Goal: Navigation & Orientation: Find specific page/section

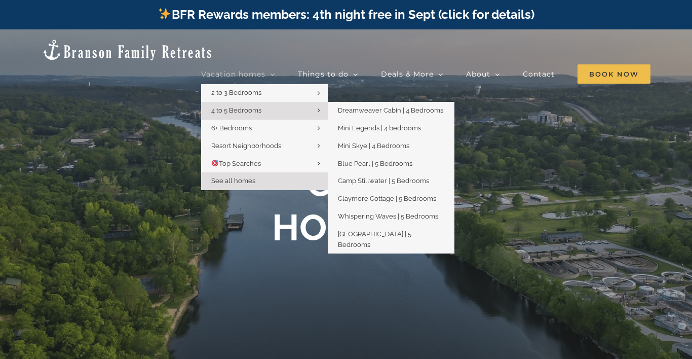
click at [237, 106] on span "4 to 5 Bedrooms" at bounding box center [236, 110] width 50 height 8
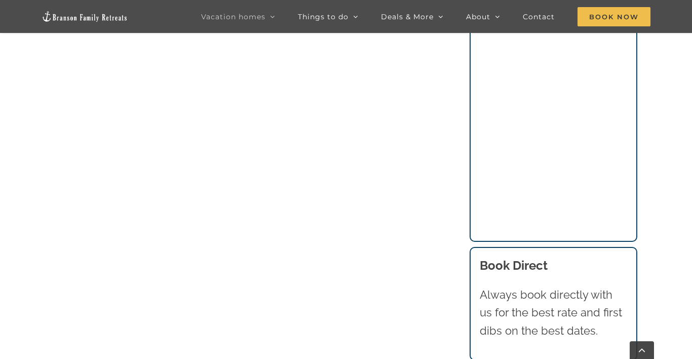
scroll to position [810, 0]
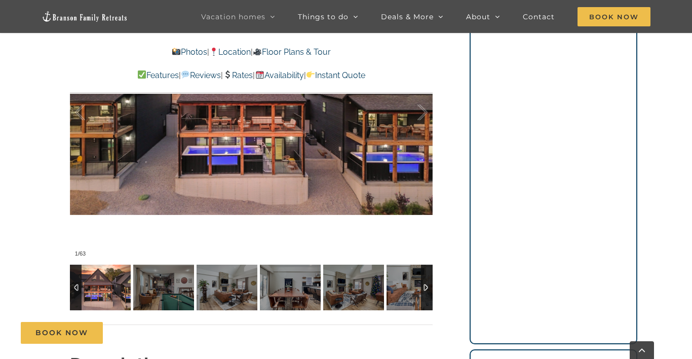
scroll to position [696, 0]
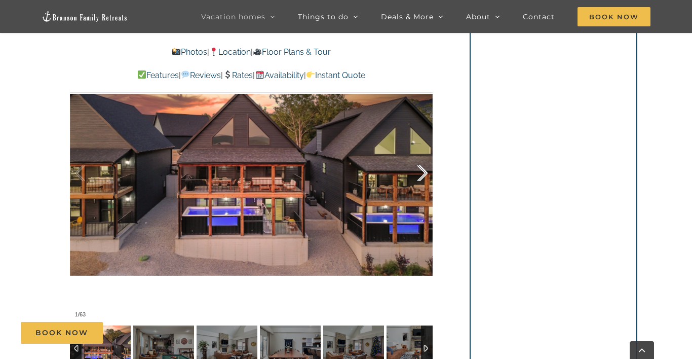
click at [422, 176] on div at bounding box center [411, 173] width 31 height 63
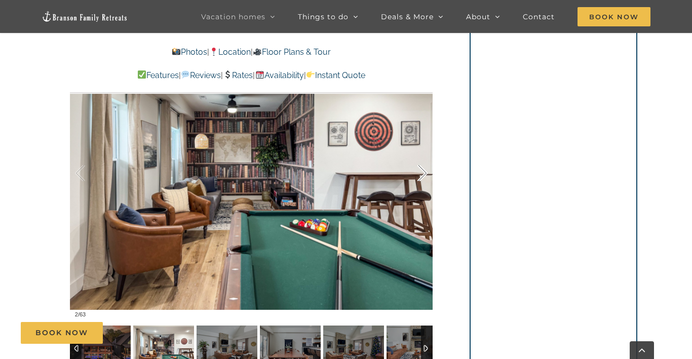
click at [422, 176] on div at bounding box center [411, 173] width 31 height 63
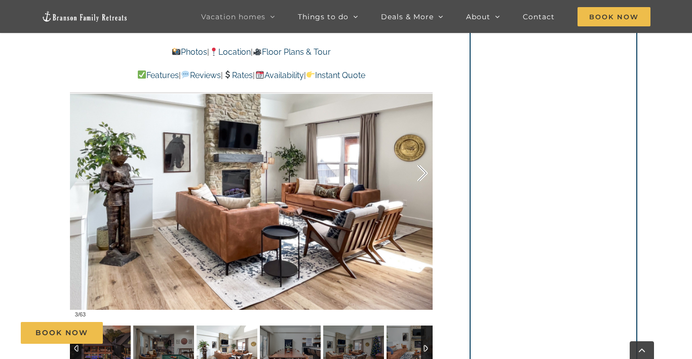
click at [422, 176] on div at bounding box center [411, 173] width 31 height 63
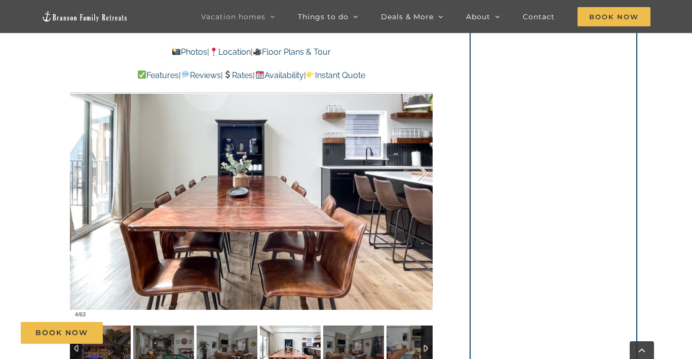
click at [422, 176] on div at bounding box center [411, 173] width 31 height 63
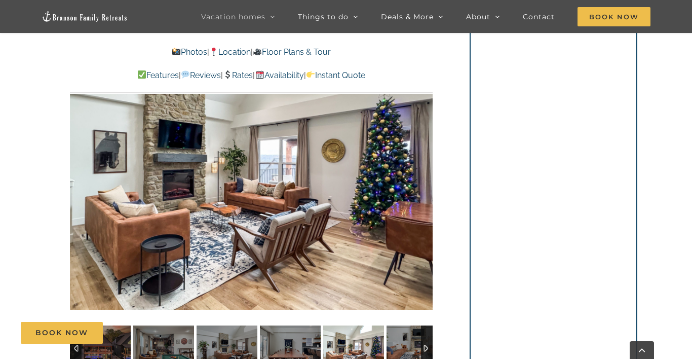
click at [426, 176] on div at bounding box center [441, 173] width 31 height 63
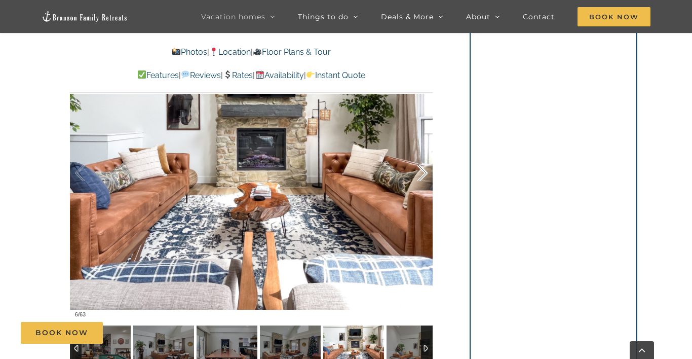
click at [422, 176] on div at bounding box center [411, 173] width 31 height 63
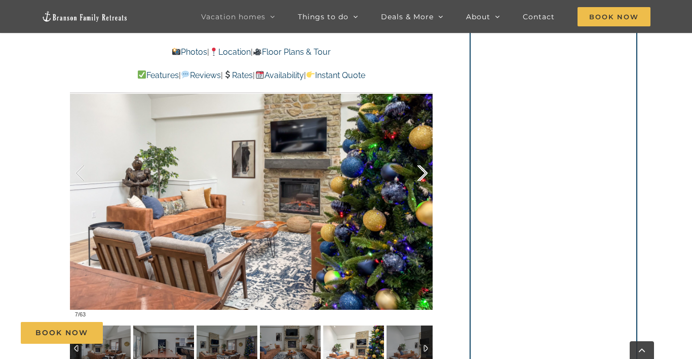
click at [422, 176] on div at bounding box center [411, 173] width 31 height 63
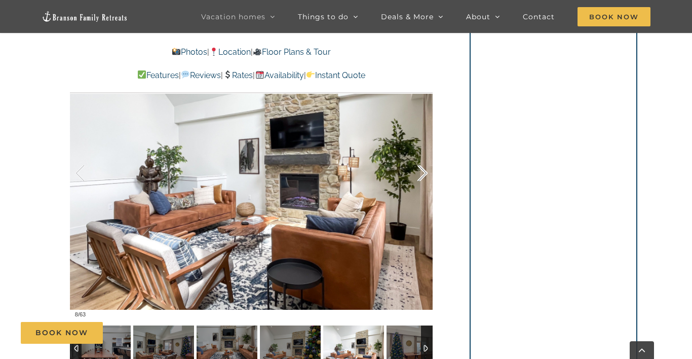
click at [422, 176] on div at bounding box center [411, 173] width 31 height 63
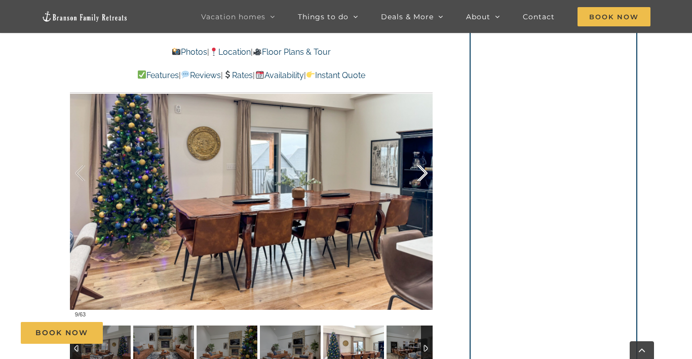
click at [422, 176] on div at bounding box center [411, 173] width 31 height 63
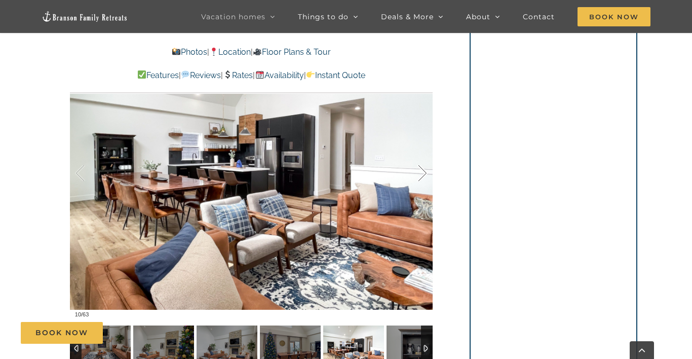
click at [422, 176] on div at bounding box center [411, 173] width 31 height 63
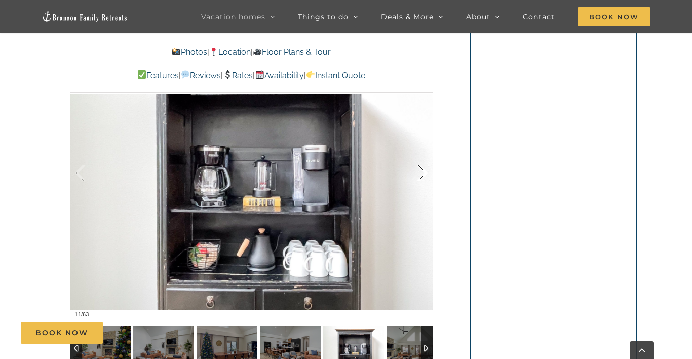
click at [422, 174] on div at bounding box center [411, 173] width 31 height 63
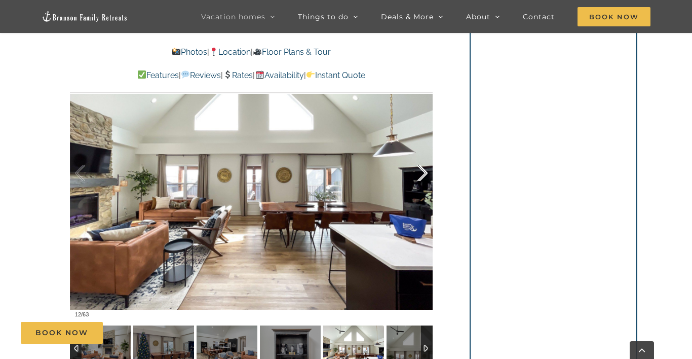
click at [422, 174] on div at bounding box center [411, 173] width 31 height 63
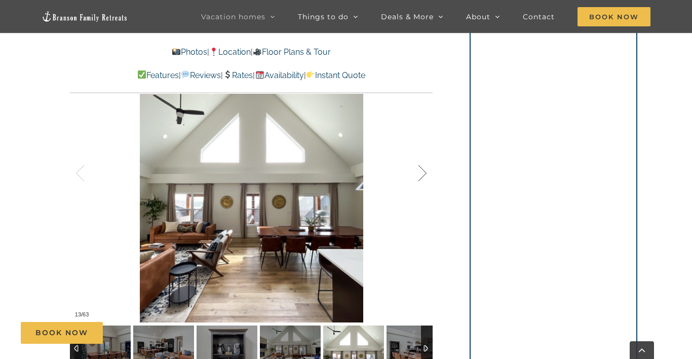
click at [422, 174] on div at bounding box center [411, 173] width 31 height 63
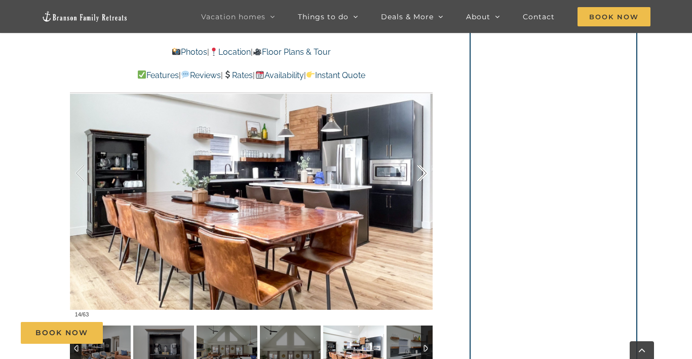
click at [422, 174] on div at bounding box center [411, 173] width 31 height 63
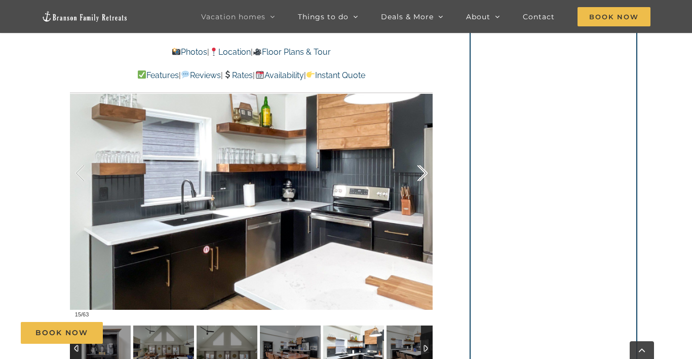
click at [422, 174] on div at bounding box center [411, 173] width 31 height 63
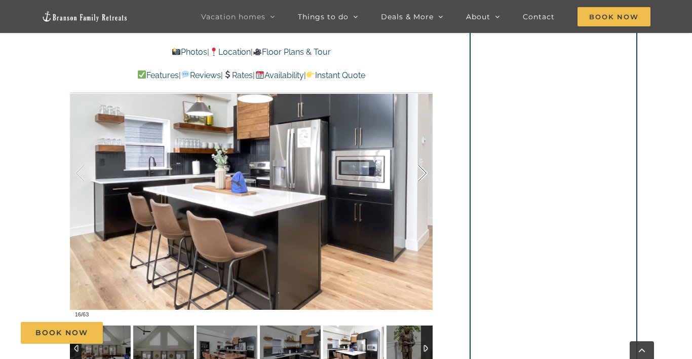
click at [422, 174] on div at bounding box center [411, 173] width 31 height 63
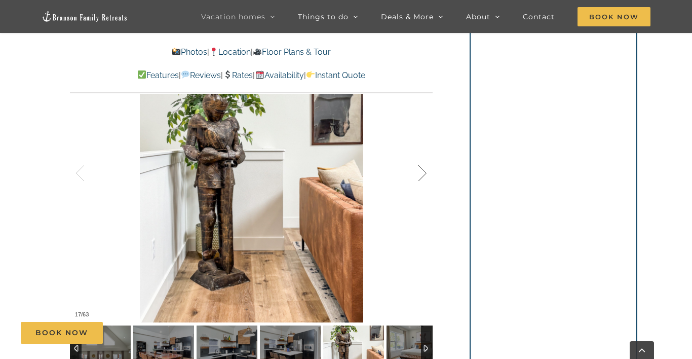
click at [422, 174] on div at bounding box center [411, 173] width 31 height 63
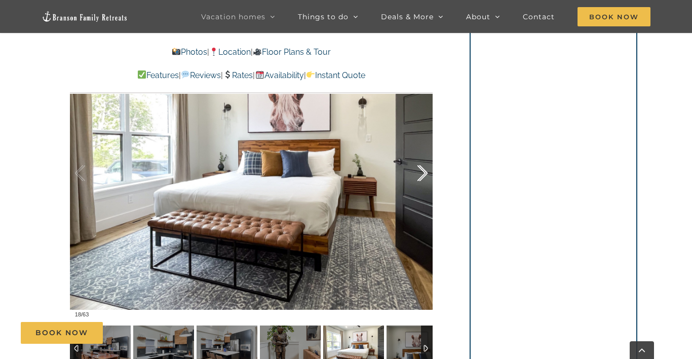
click at [422, 174] on div at bounding box center [411, 173] width 31 height 63
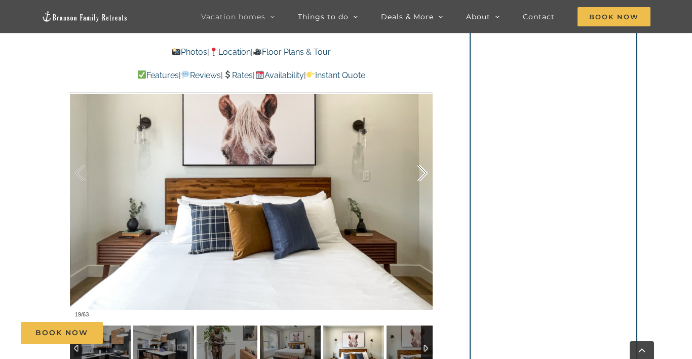
click at [422, 174] on div at bounding box center [411, 173] width 31 height 63
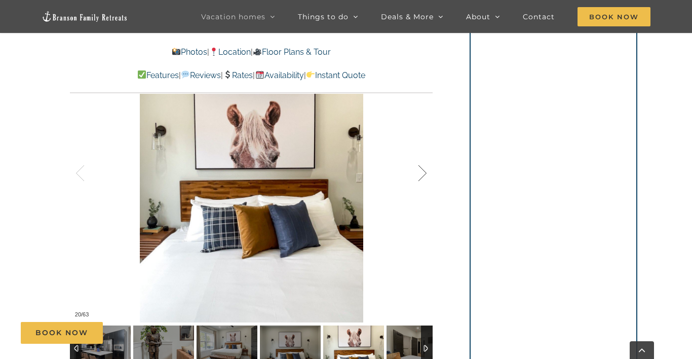
click at [422, 174] on div at bounding box center [411, 173] width 31 height 63
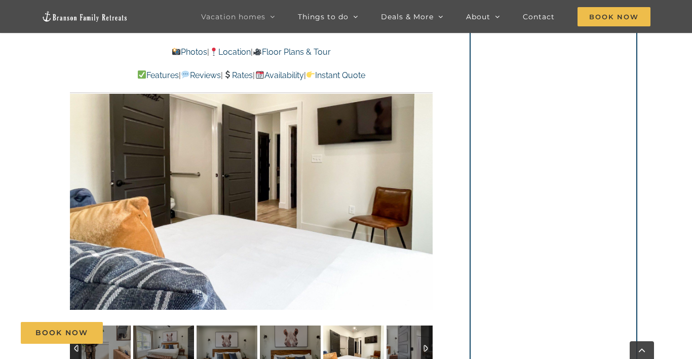
click at [422, 174] on div at bounding box center [251, 173] width 363 height 298
click at [422, 174] on div at bounding box center [411, 173] width 31 height 63
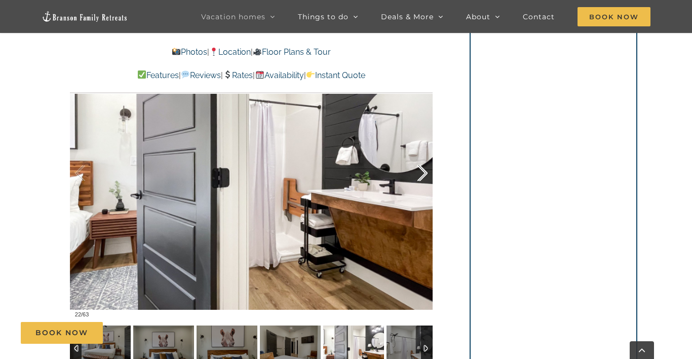
click at [422, 174] on div at bounding box center [411, 173] width 31 height 63
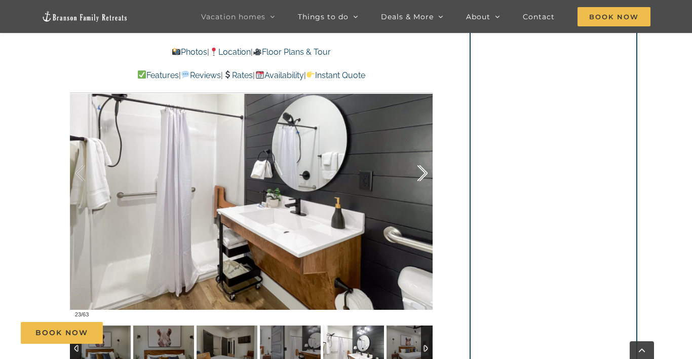
click at [422, 174] on div at bounding box center [411, 173] width 31 height 63
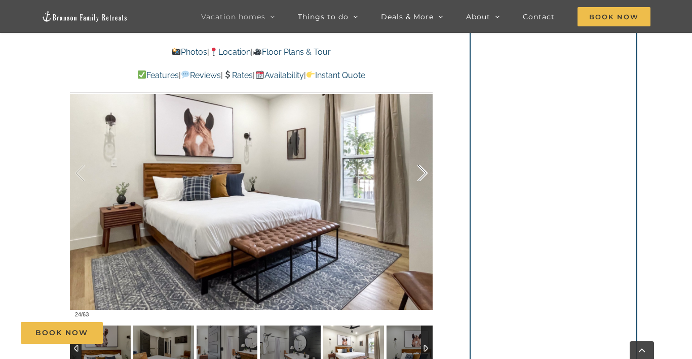
click at [422, 174] on div at bounding box center [411, 173] width 31 height 63
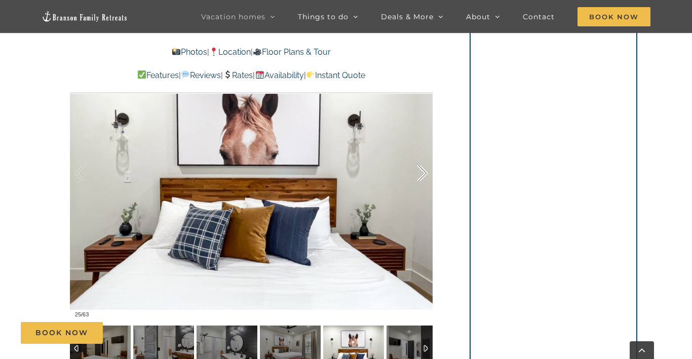
click at [422, 174] on div at bounding box center [411, 173] width 31 height 63
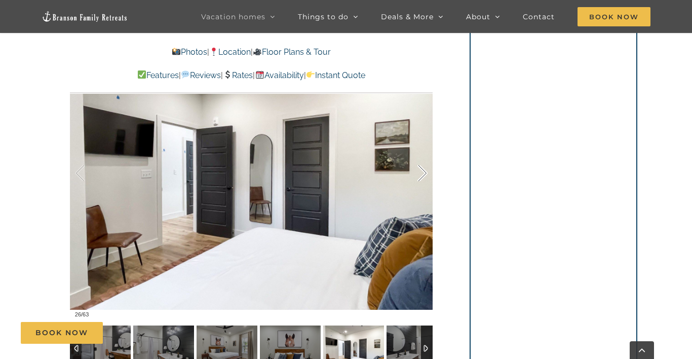
click at [422, 174] on div at bounding box center [411, 173] width 31 height 63
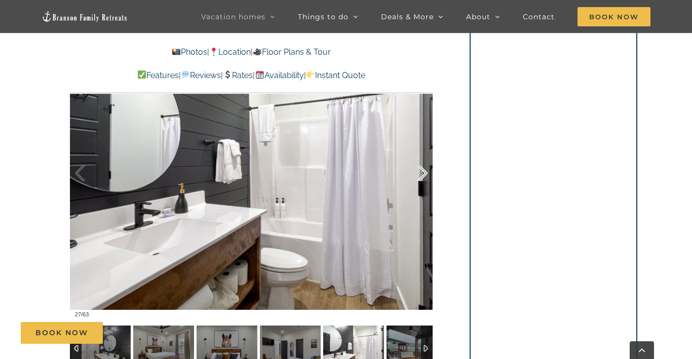
click at [422, 174] on div at bounding box center [411, 173] width 31 height 63
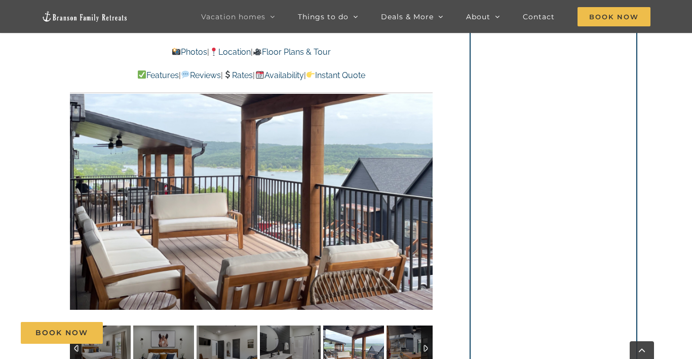
click at [422, 174] on div "28 / 63" at bounding box center [251, 173] width 363 height 298
click at [416, 177] on div at bounding box center [411, 173] width 31 height 63
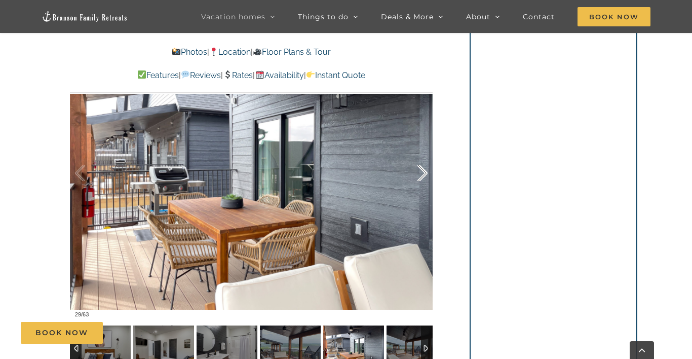
click at [416, 177] on div at bounding box center [411, 173] width 31 height 63
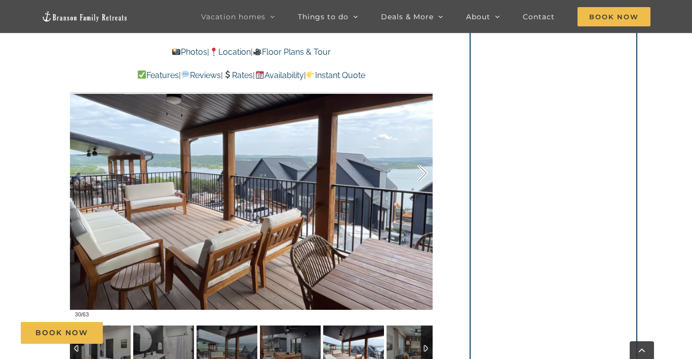
click at [416, 177] on div at bounding box center [411, 173] width 31 height 63
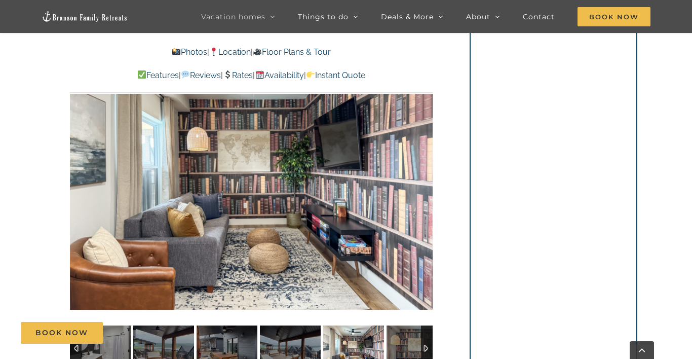
click at [416, 177] on div "31 / 63" at bounding box center [251, 173] width 363 height 298
click at [418, 178] on div at bounding box center [411, 173] width 31 height 63
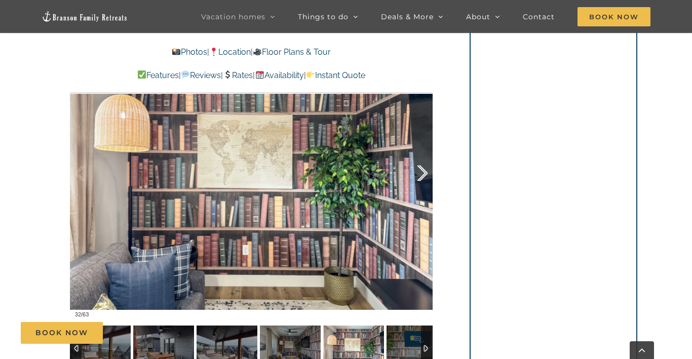
click at [418, 178] on div at bounding box center [411, 173] width 31 height 63
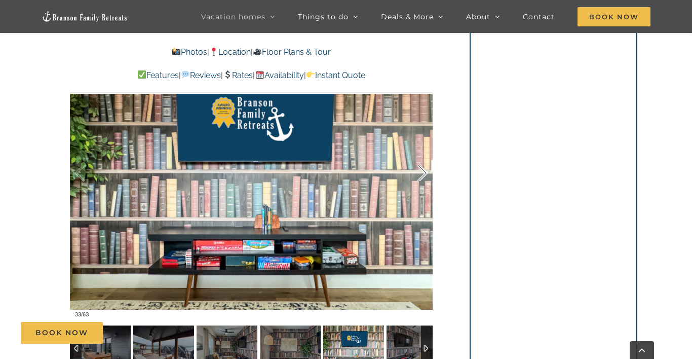
click at [418, 178] on div at bounding box center [411, 173] width 31 height 63
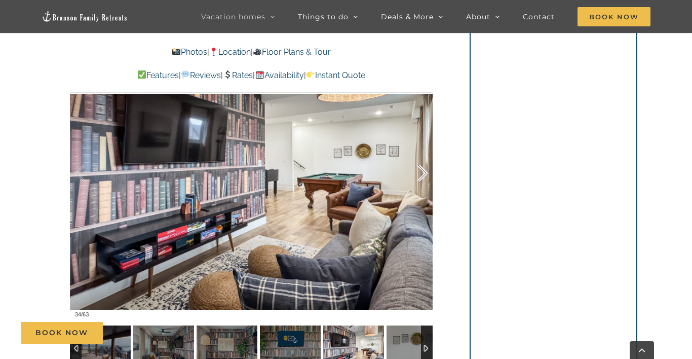
click at [418, 178] on div at bounding box center [411, 173] width 31 height 63
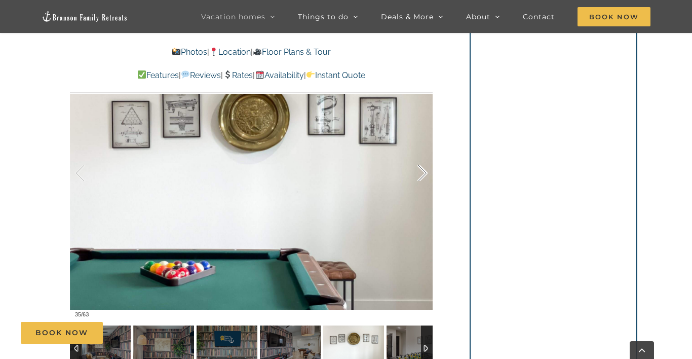
click at [418, 178] on div at bounding box center [411, 173] width 31 height 63
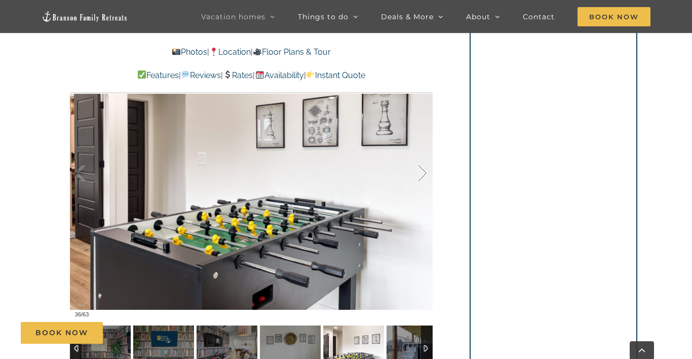
click at [418, 178] on div at bounding box center [411, 173] width 31 height 63
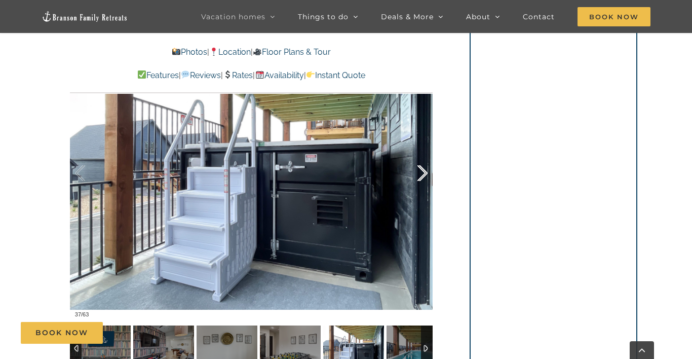
click at [418, 178] on div at bounding box center [411, 173] width 31 height 63
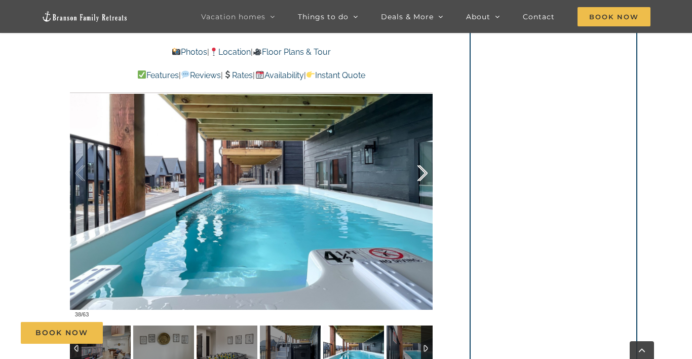
click at [418, 178] on div at bounding box center [411, 173] width 31 height 63
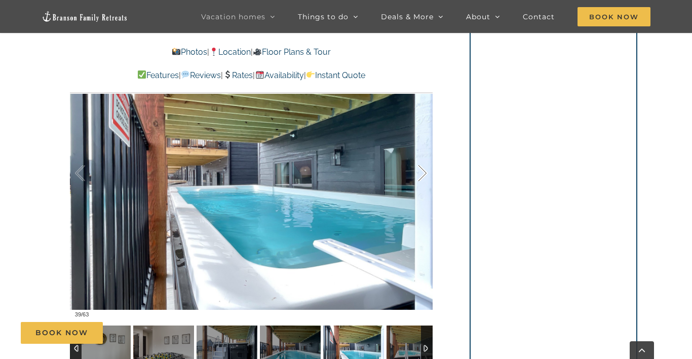
click at [418, 178] on div at bounding box center [411, 173] width 31 height 63
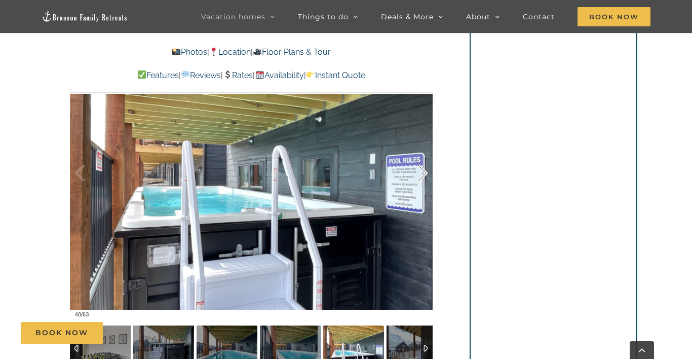
click at [418, 178] on div at bounding box center [411, 173] width 31 height 63
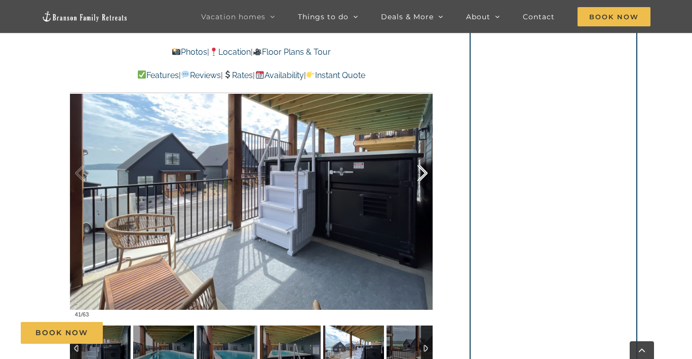
click at [418, 178] on div at bounding box center [411, 173] width 31 height 63
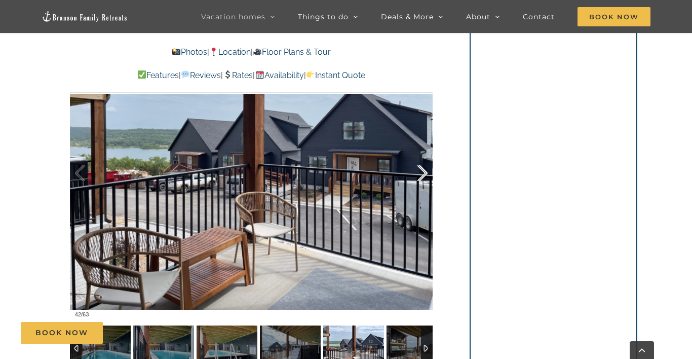
click at [418, 178] on div at bounding box center [411, 173] width 31 height 63
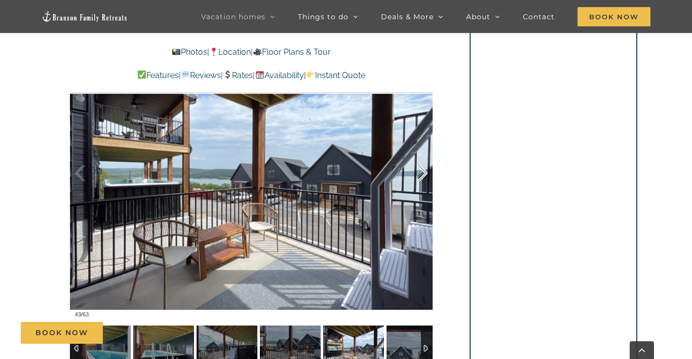
click at [418, 178] on div at bounding box center [411, 173] width 31 height 63
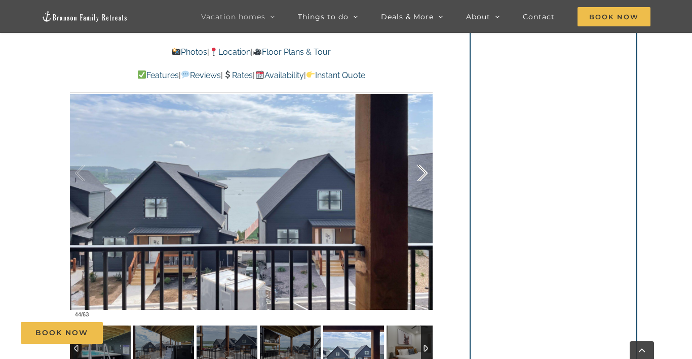
click at [418, 178] on div at bounding box center [411, 173] width 31 height 63
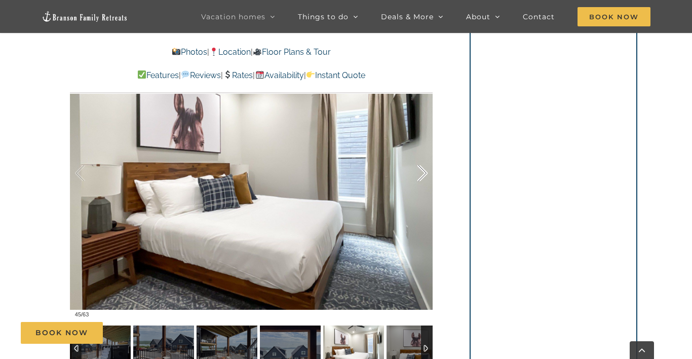
click at [418, 178] on div at bounding box center [411, 173] width 31 height 63
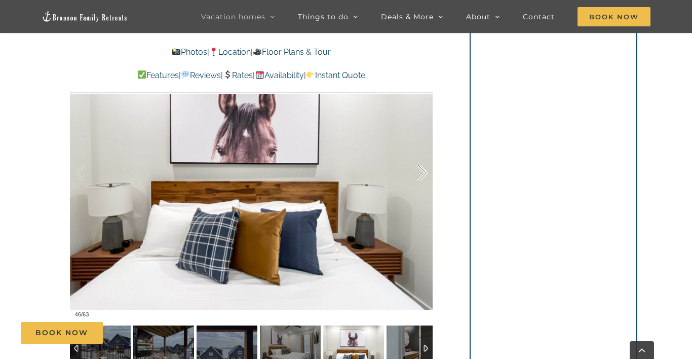
click at [418, 178] on div at bounding box center [411, 173] width 31 height 63
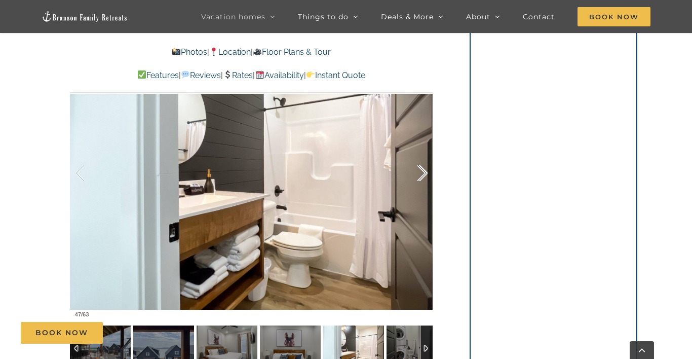
click at [420, 177] on div at bounding box center [411, 173] width 31 height 63
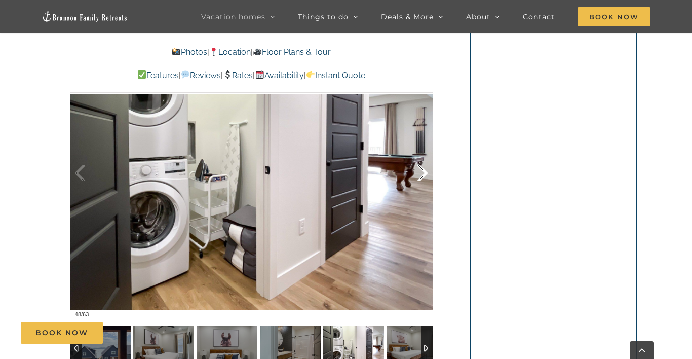
click at [420, 177] on div at bounding box center [411, 173] width 31 height 63
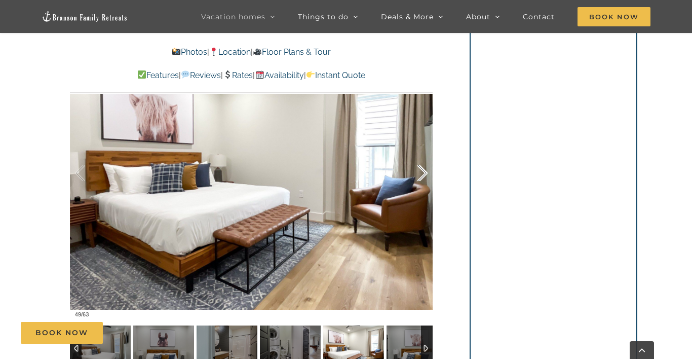
click at [420, 177] on div at bounding box center [411, 173] width 31 height 63
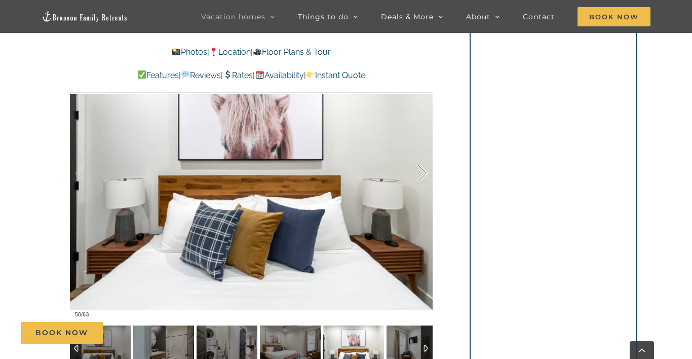
click at [420, 177] on div at bounding box center [411, 173] width 31 height 63
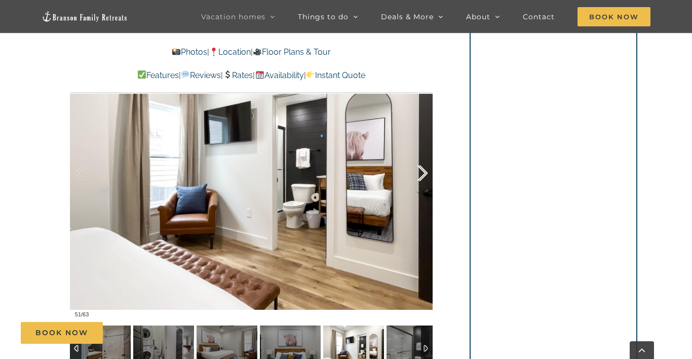
click at [420, 177] on div at bounding box center [411, 173] width 31 height 63
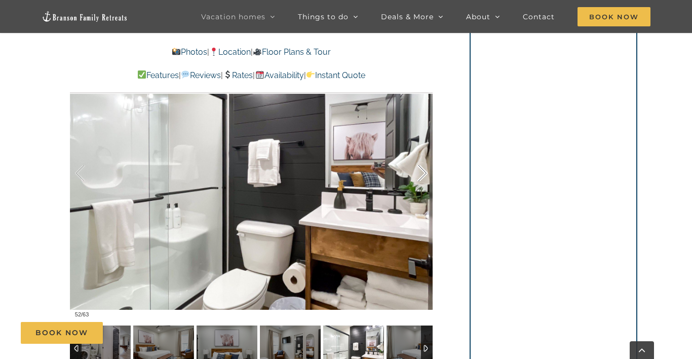
click at [420, 177] on div at bounding box center [411, 173] width 31 height 63
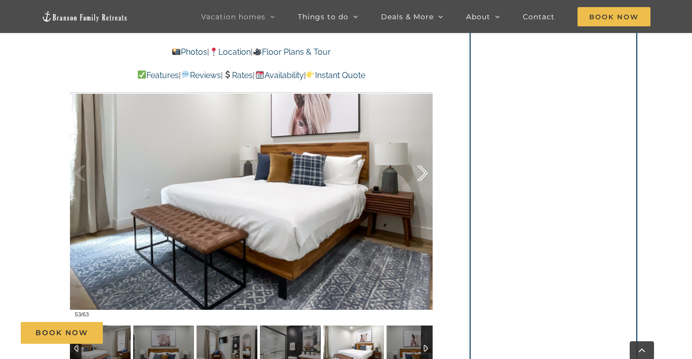
click at [420, 177] on div at bounding box center [411, 173] width 31 height 63
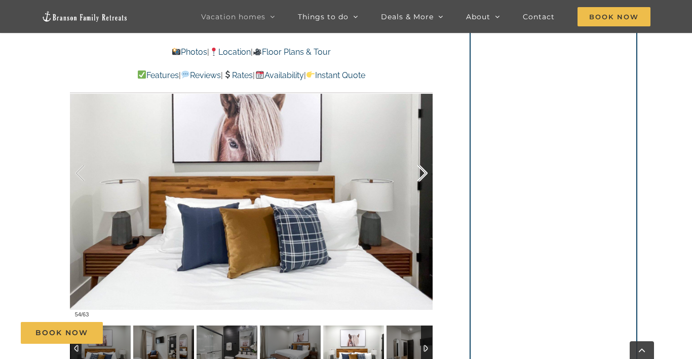
click at [420, 177] on div at bounding box center [411, 173] width 31 height 63
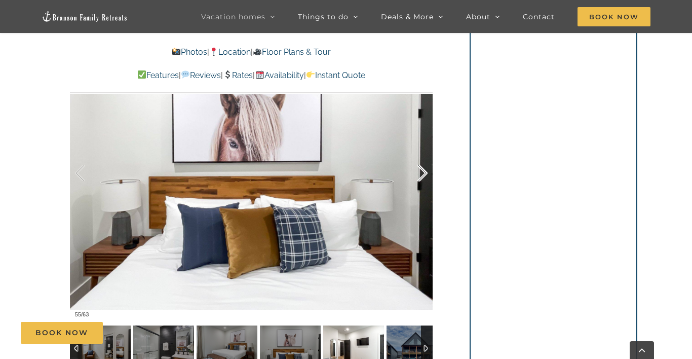
click at [420, 177] on div at bounding box center [411, 173] width 31 height 63
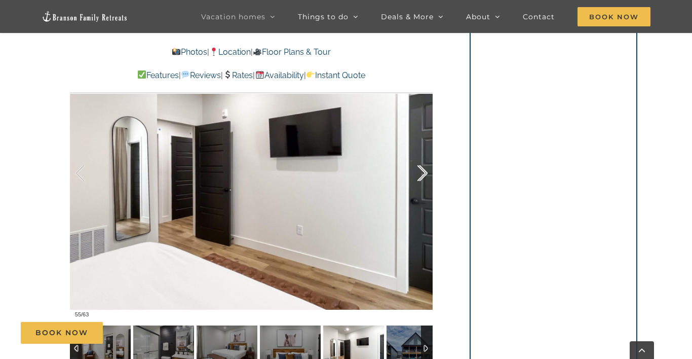
click at [420, 177] on div at bounding box center [411, 173] width 31 height 63
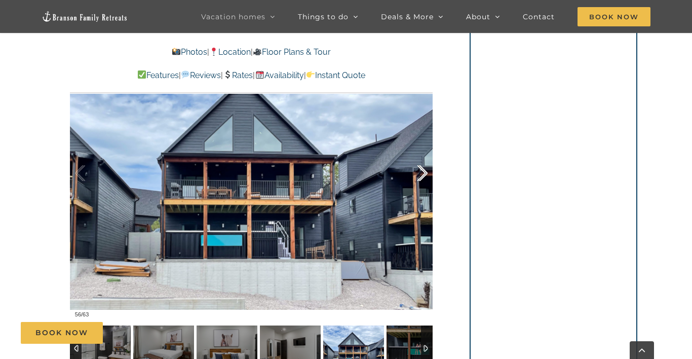
click at [420, 177] on div at bounding box center [411, 173] width 31 height 63
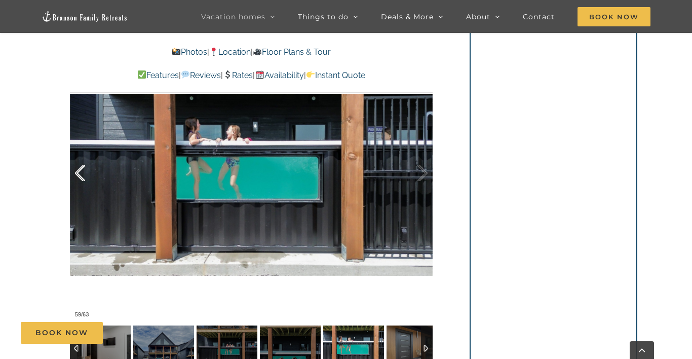
click at [82, 174] on div at bounding box center [90, 173] width 31 height 63
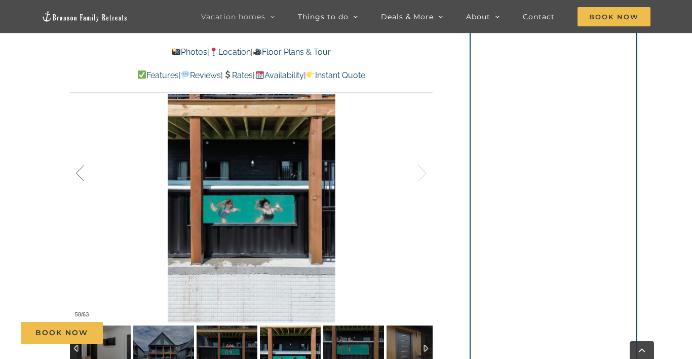
click at [82, 174] on div at bounding box center [90, 173] width 31 height 63
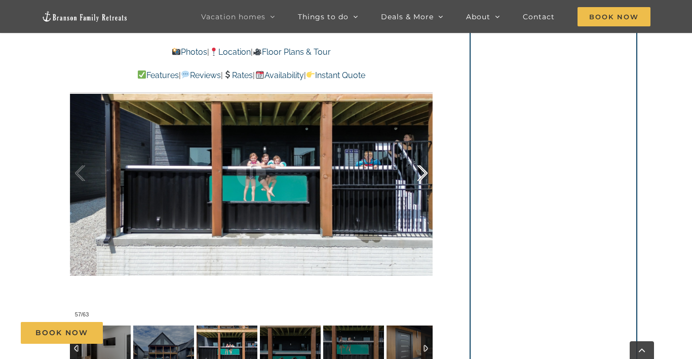
click at [421, 173] on div at bounding box center [411, 173] width 31 height 63
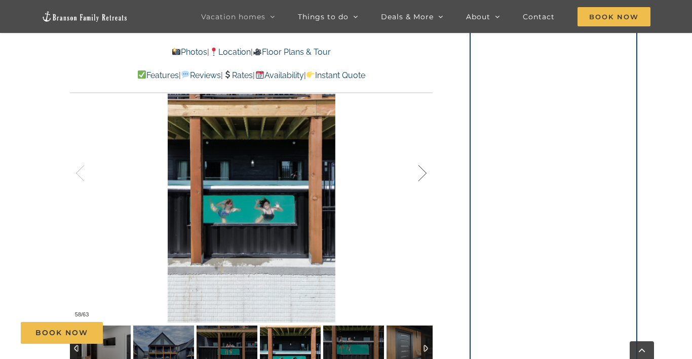
click at [421, 173] on div at bounding box center [411, 173] width 31 height 63
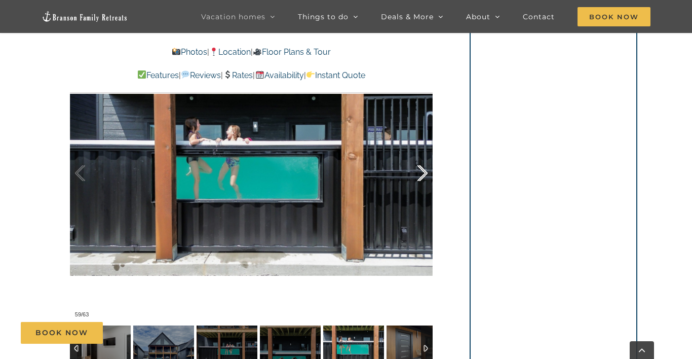
click at [421, 173] on div at bounding box center [411, 173] width 31 height 63
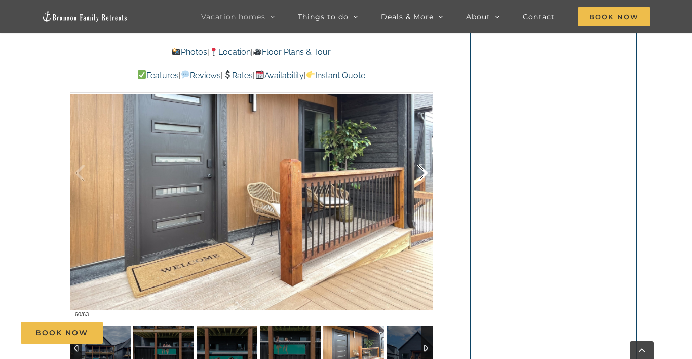
click at [421, 173] on div at bounding box center [411, 173] width 31 height 63
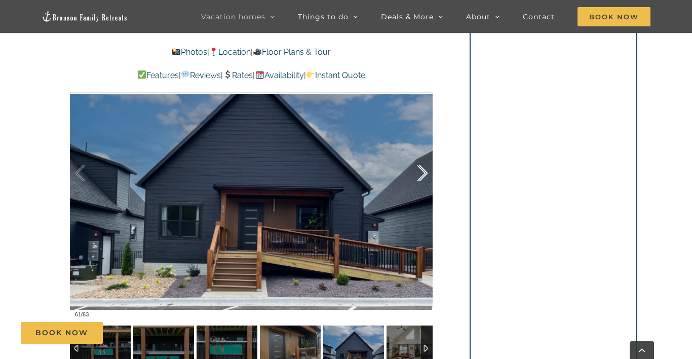
click at [421, 173] on div at bounding box center [411, 173] width 31 height 63
